Goal: Find contact information: Find contact information

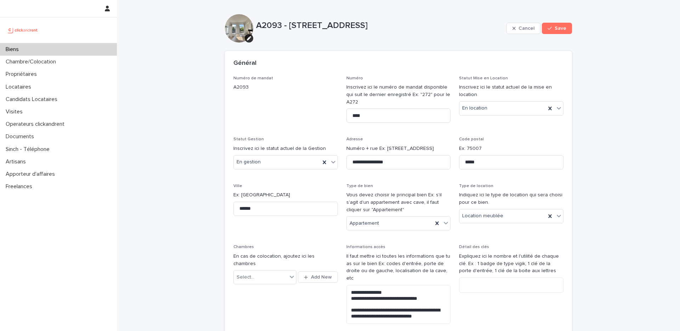
click at [57, 53] on div "Biens" at bounding box center [58, 49] width 117 height 12
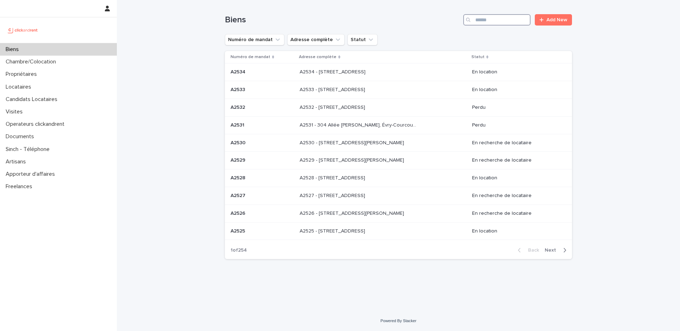
click at [498, 21] on input "Search" at bounding box center [496, 19] width 67 height 11
paste input "*****"
type input "*****"
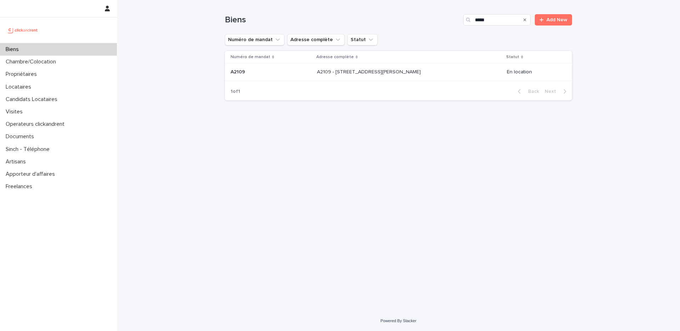
click at [416, 74] on p at bounding box center [376, 72] width 118 height 6
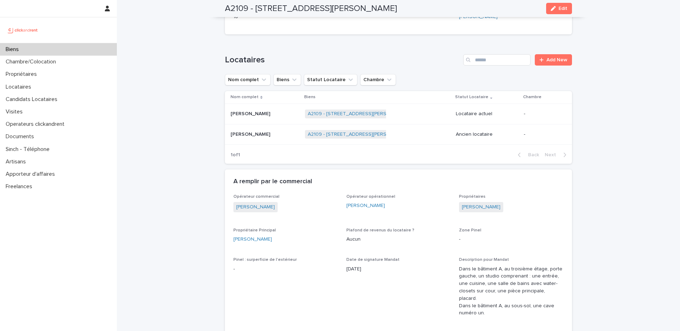
scroll to position [261, 0]
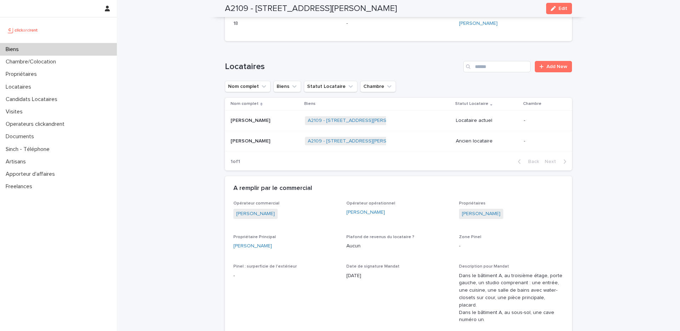
click at [273, 122] on p at bounding box center [265, 121] width 69 height 6
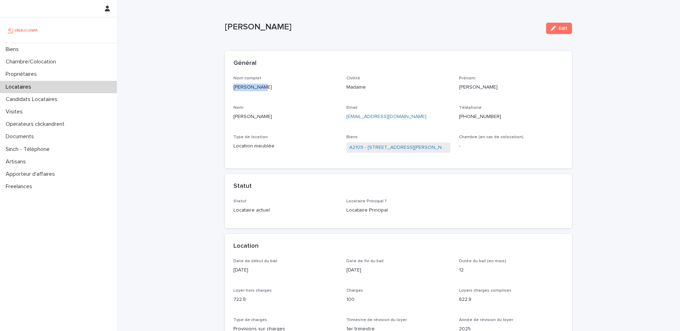
drag, startPoint x: 260, startPoint y: 87, endPoint x: 223, endPoint y: 88, distance: 36.9
copy p "[PERSON_NAME]"
drag, startPoint x: 391, startPoint y: 118, endPoint x: 347, endPoint y: 118, distance: 44.3
click at [347, 118] on p "[EMAIL_ADDRESS][DOMAIN_NAME]" at bounding box center [398, 116] width 105 height 7
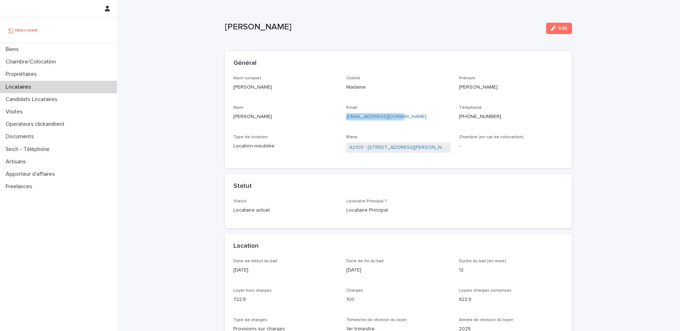
copy link "[EMAIL_ADDRESS][DOMAIN_NAME]"
click at [478, 116] on p "[PHONE_NUMBER]" at bounding box center [511, 116] width 105 height 7
copy p "33695861541"
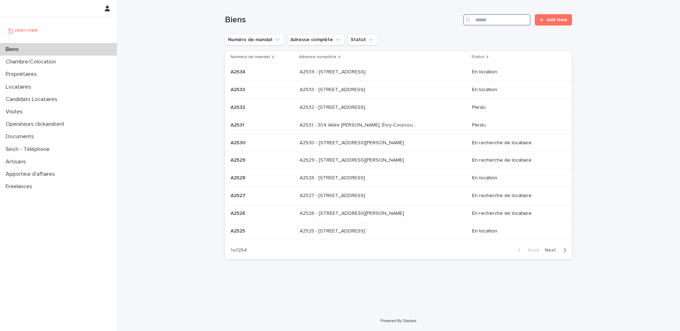
click at [496, 21] on input "Search" at bounding box center [496, 19] width 67 height 11
paste input "*****"
type input "*****"
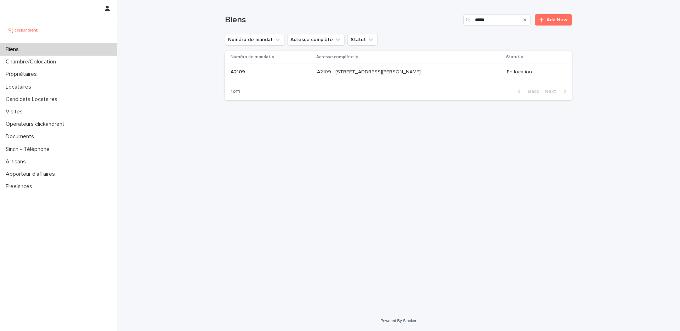
click at [392, 72] on p "A2109 - [STREET_ADDRESS][PERSON_NAME]" at bounding box center [369, 71] width 105 height 7
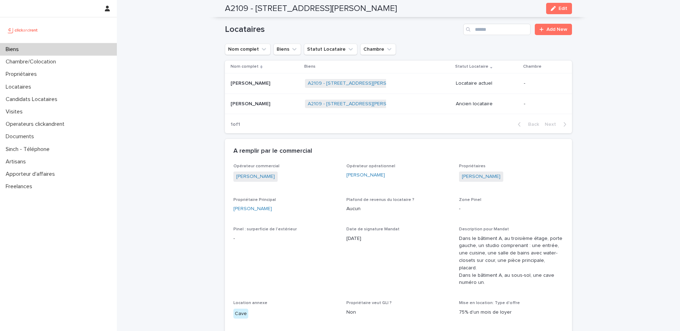
scroll to position [303, 0]
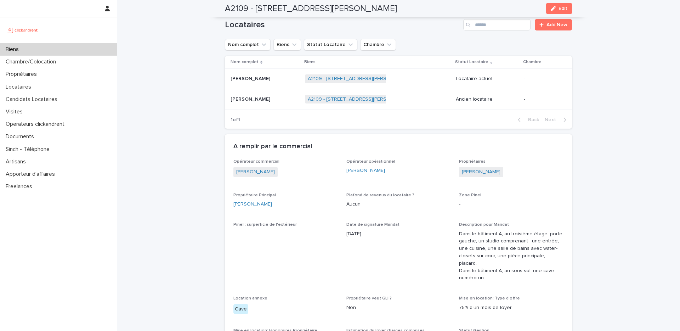
click at [279, 77] on p at bounding box center [265, 79] width 69 height 6
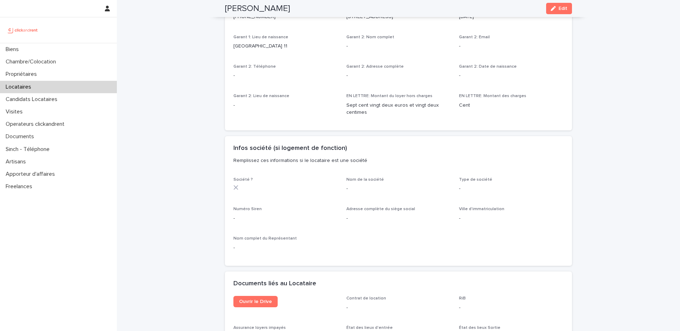
scroll to position [536, 0]
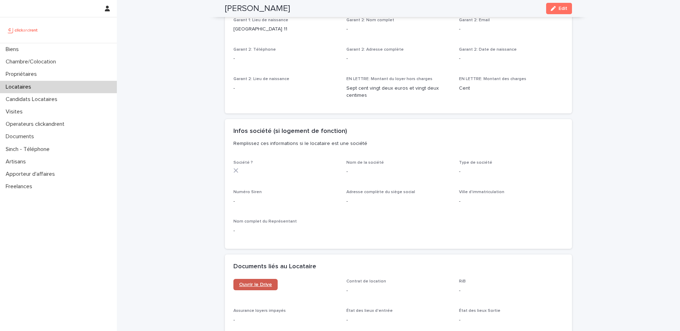
click at [260, 283] on span "Ouvrir le Drive" at bounding box center [255, 284] width 33 height 5
